Goal: Task Accomplishment & Management: Use online tool/utility

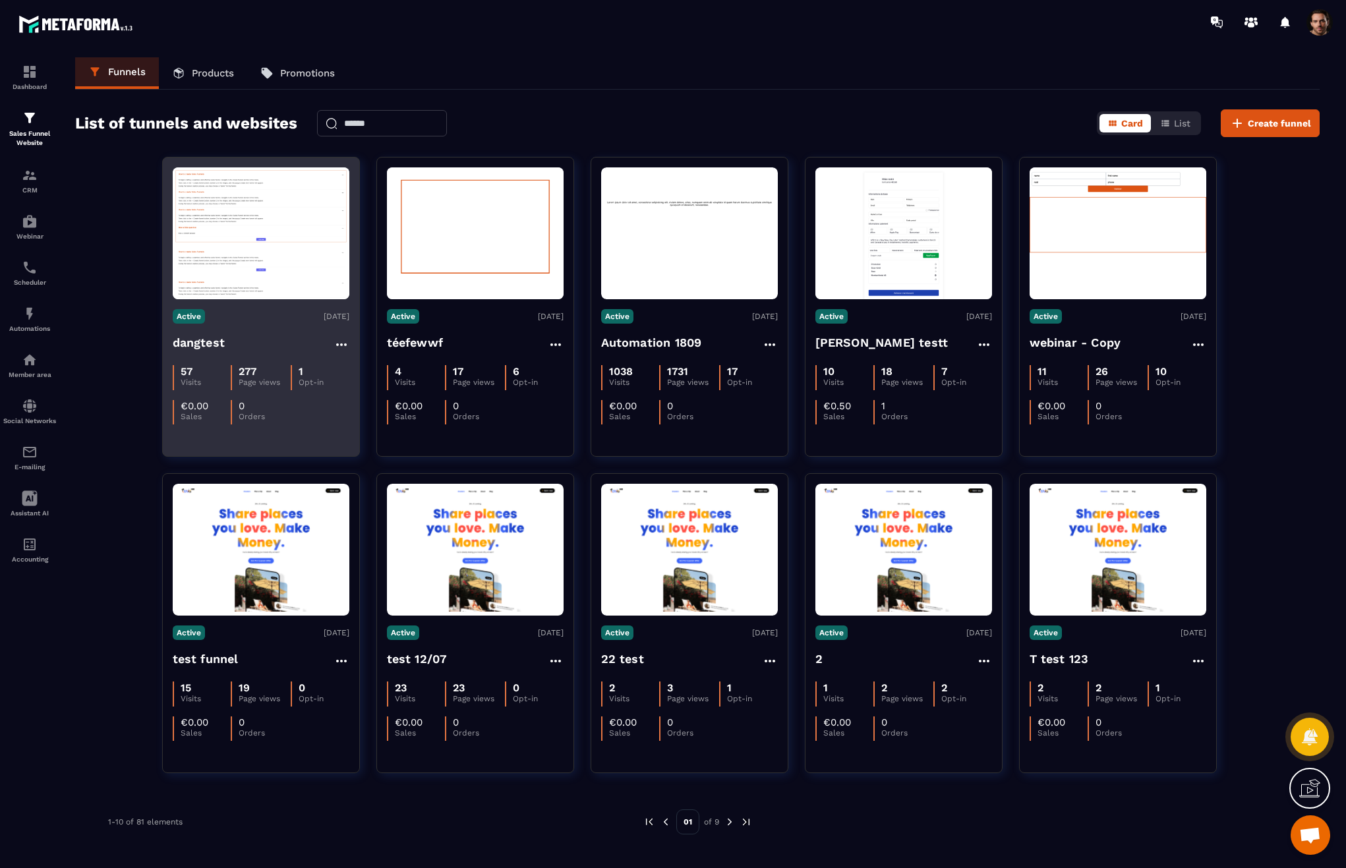
click at [247, 253] on img at bounding box center [261, 233] width 177 height 132
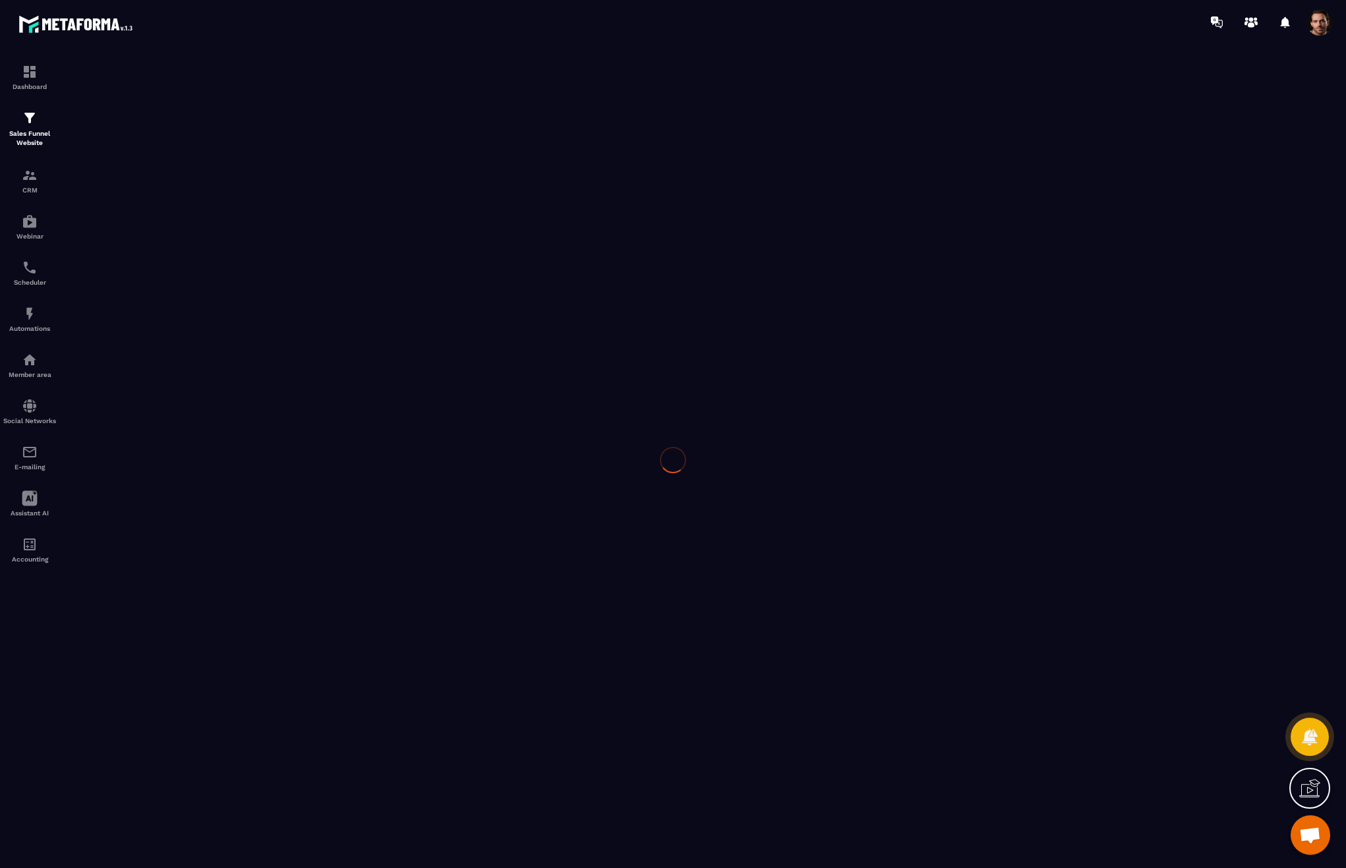
click at [252, 239] on div at bounding box center [673, 460] width 1346 height 832
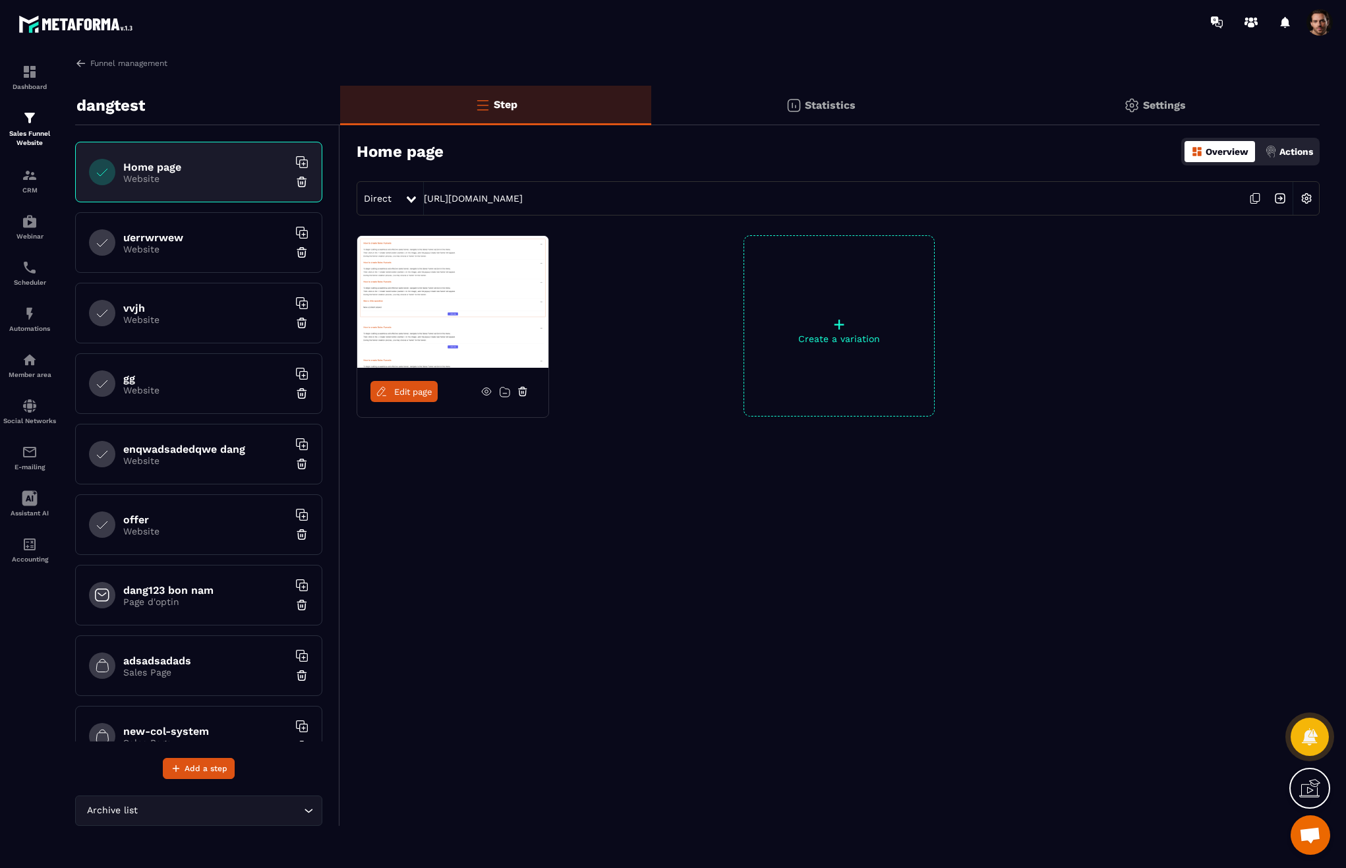
click at [429, 396] on span "Edit page" at bounding box center [413, 392] width 38 height 10
